Goal: Task Accomplishment & Management: Use online tool/utility

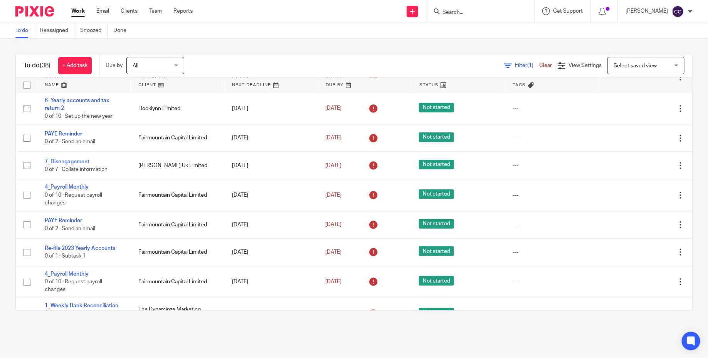
scroll to position [342, 0]
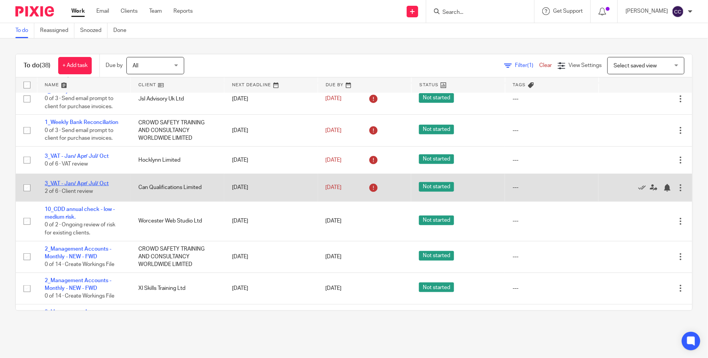
click at [95, 186] on link "3_VAT - Jan/ Apr/ Jul/ Oct" at bounding box center [77, 183] width 64 height 5
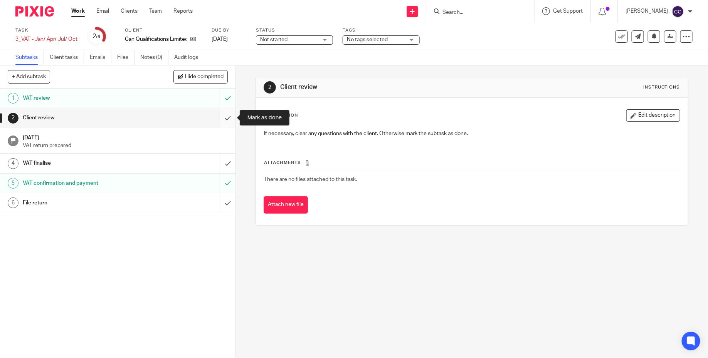
click at [227, 120] on input "submit" at bounding box center [117, 117] width 235 height 19
click at [226, 160] on input "submit" at bounding box center [117, 163] width 235 height 19
click at [228, 200] on input "submit" at bounding box center [117, 202] width 235 height 19
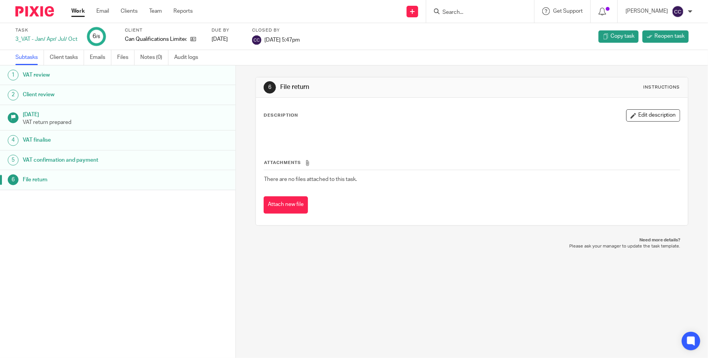
click at [36, 1] on div at bounding box center [32, 11] width 64 height 23
click at [38, 8] on img at bounding box center [34, 11] width 39 height 10
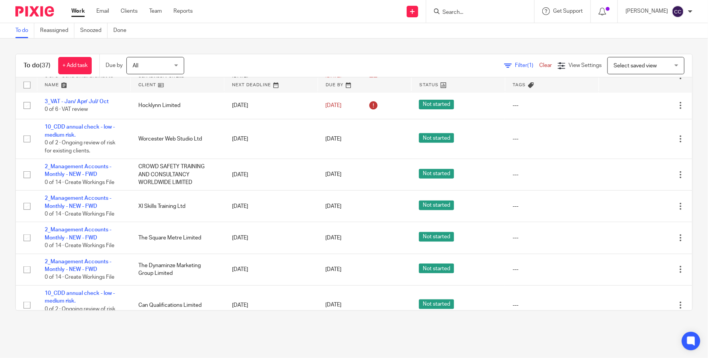
scroll to position [390, 0]
